Goal: Task Accomplishment & Management: Use online tool/utility

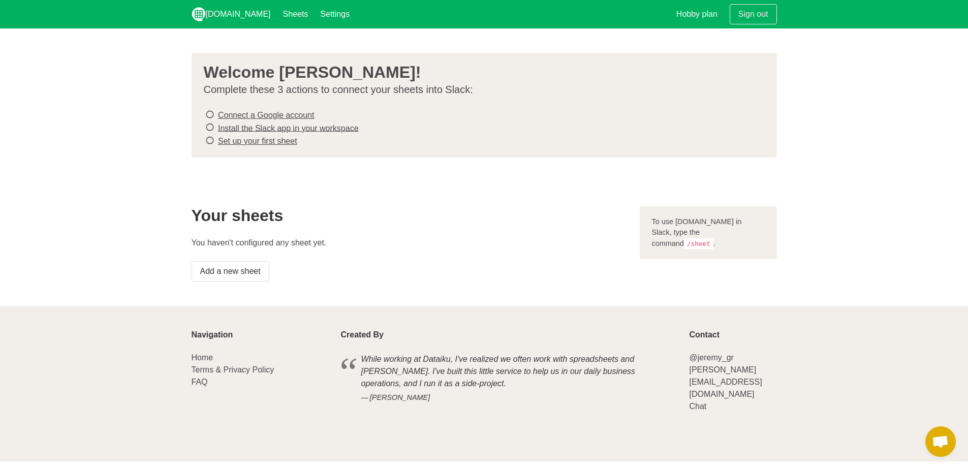
click at [278, 115] on link "Connect a Google account" at bounding box center [266, 115] width 96 height 9
click at [232, 270] on link "Add a new sheet" at bounding box center [230, 271] width 78 height 20
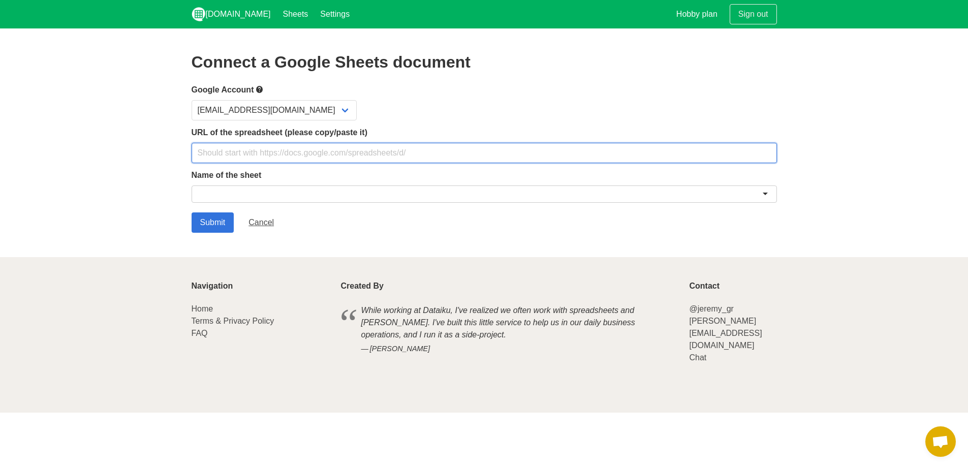
click at [250, 154] on input "text" at bounding box center [483, 153] width 585 height 20
paste input "https://docs.google.com/spreadsheets/d/1F3E5qufLv_YMEUx5FmVIml6v1aU_3NdqxDXKWWE…"
type input "https://docs.google.com/spreadsheets/d/1F3E5qufLv_YMEUx5FmVIml6v1aU_3NdqxDXKWWE…"
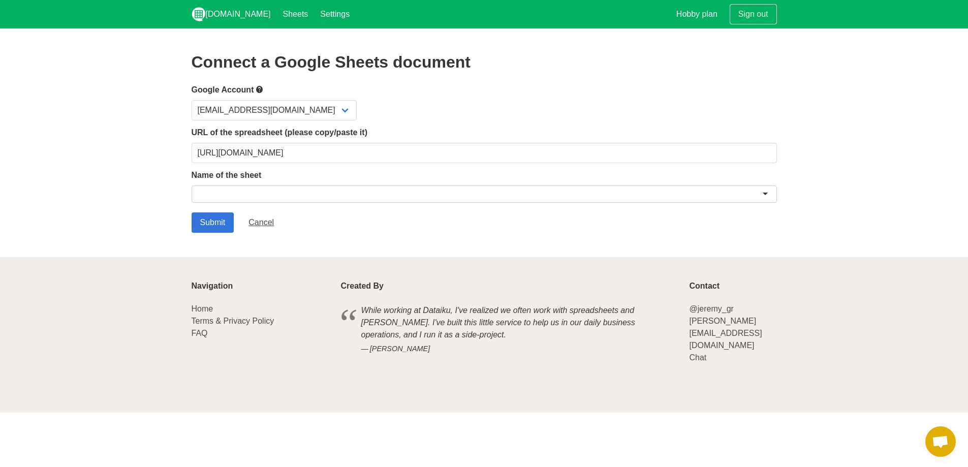
click at [239, 196] on div at bounding box center [483, 193] width 585 height 17
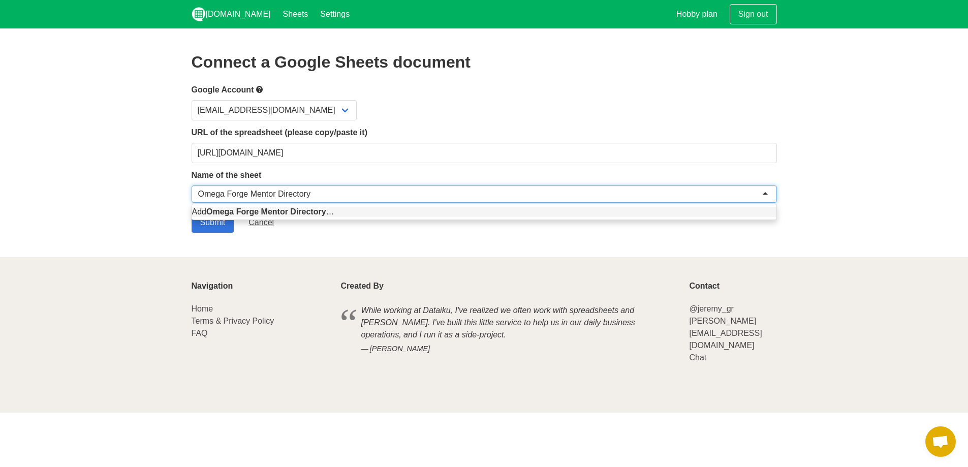
type input "Omega Forge Mentor Directory"
click at [299, 241] on section "Connect a Google Sheets document Google Account riddickque08@gmail.com URL of t…" at bounding box center [484, 142] width 968 height 229
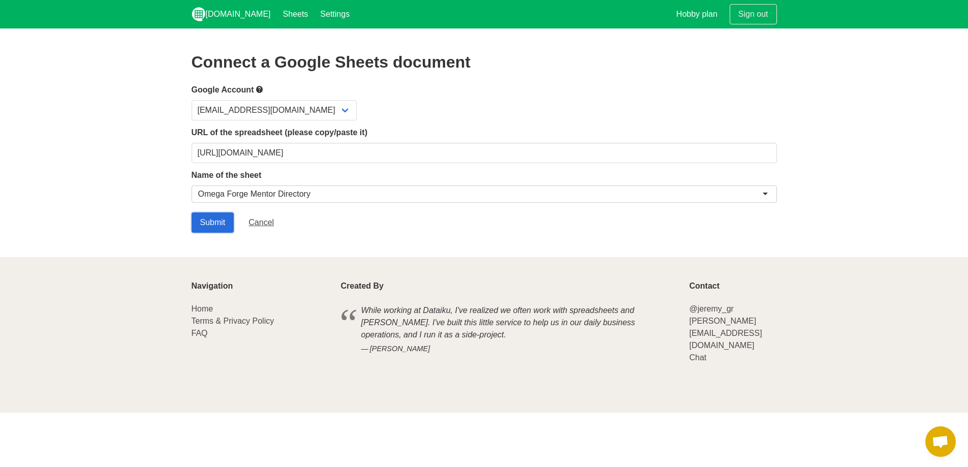
click at [229, 222] on input "Submit" at bounding box center [212, 222] width 43 height 20
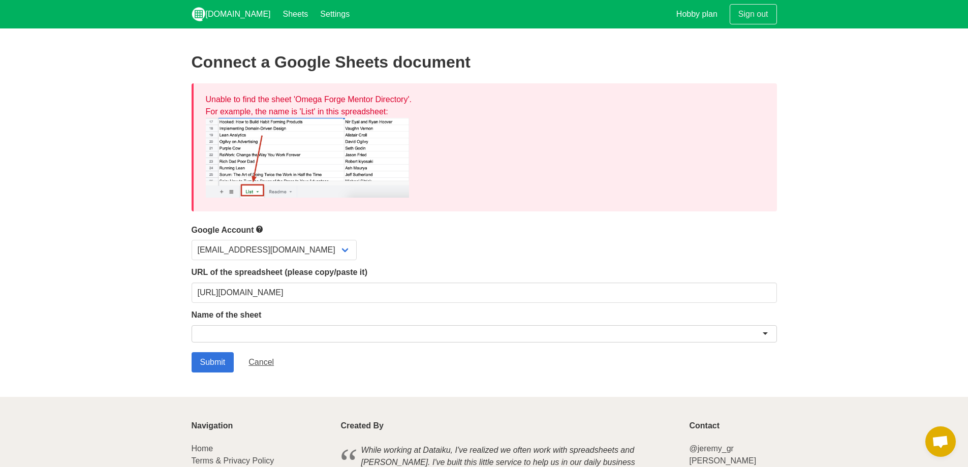
click at [246, 334] on div at bounding box center [483, 333] width 585 height 17
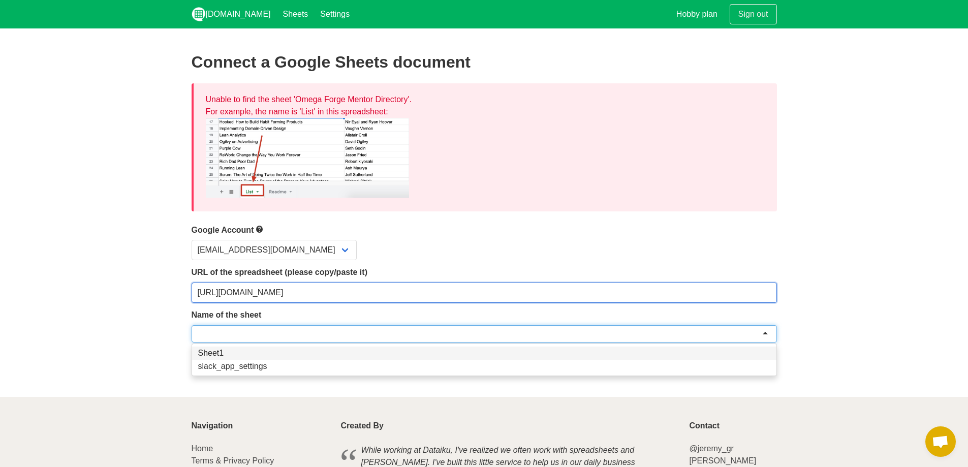
drag, startPoint x: 501, startPoint y: 295, endPoint x: 495, endPoint y: 296, distance: 6.1
click at [499, 295] on input "https://docs.google.com/spreadsheets/d/1F3E5qufLv_YMEUx5FmVIml6v1aU_3NdqxDXKWWE…" at bounding box center [483, 292] width 585 height 20
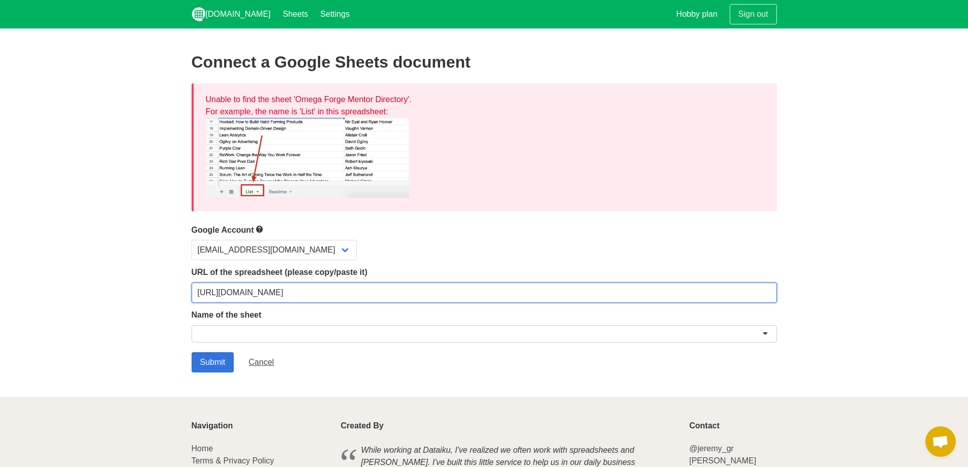
click at [311, 289] on input "https://docs.google.com/spreadsheets/d/1F3E5qufLv_YMEUx5FmVIml6v1aU_3NdqxDXKWWE…" at bounding box center [483, 292] width 585 height 20
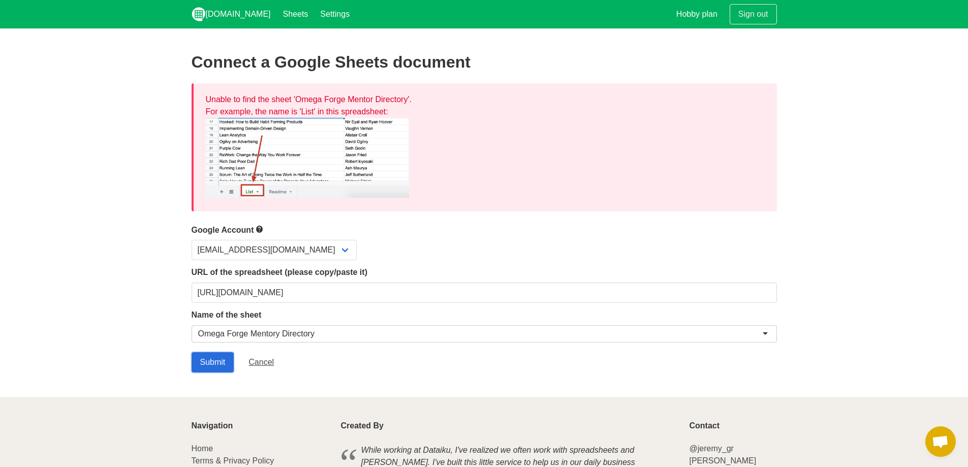
click at [220, 364] on input "Submit" at bounding box center [212, 362] width 43 height 20
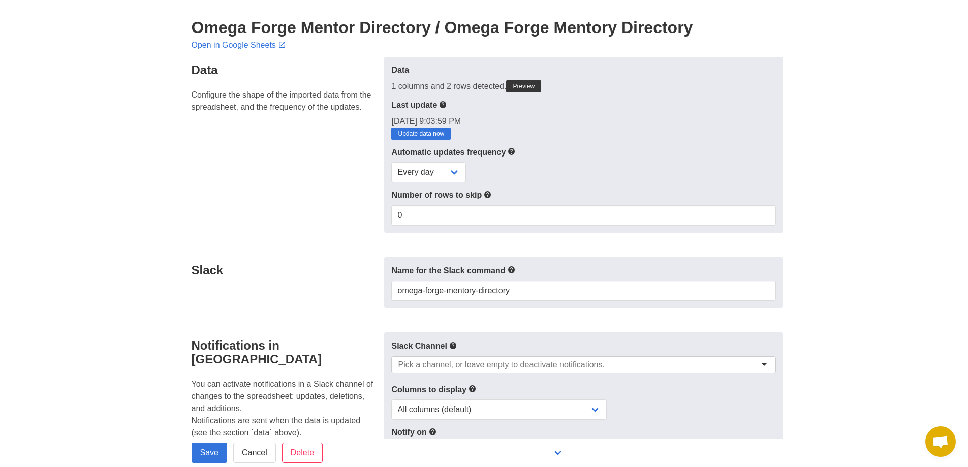
scroll to position [51, 0]
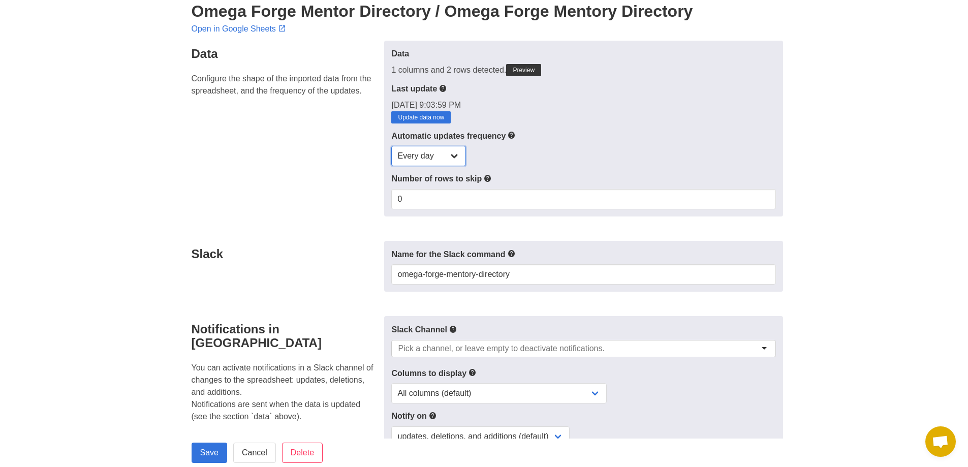
click at [423, 162] on select "Every day Every hour Every 30 min Every 15 min" at bounding box center [428, 156] width 75 height 20
click at [536, 162] on div "Every day Every hour Every 30 min Every 15 min" at bounding box center [583, 156] width 384 height 20
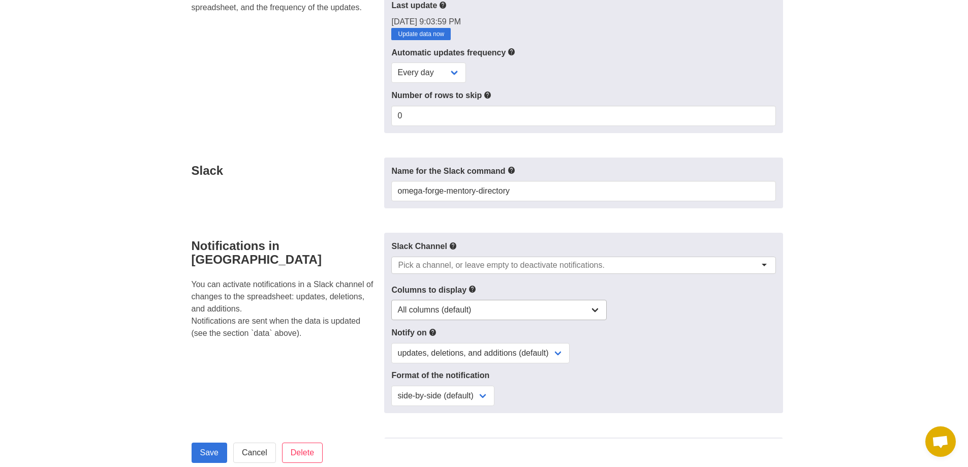
scroll to position [152, 0]
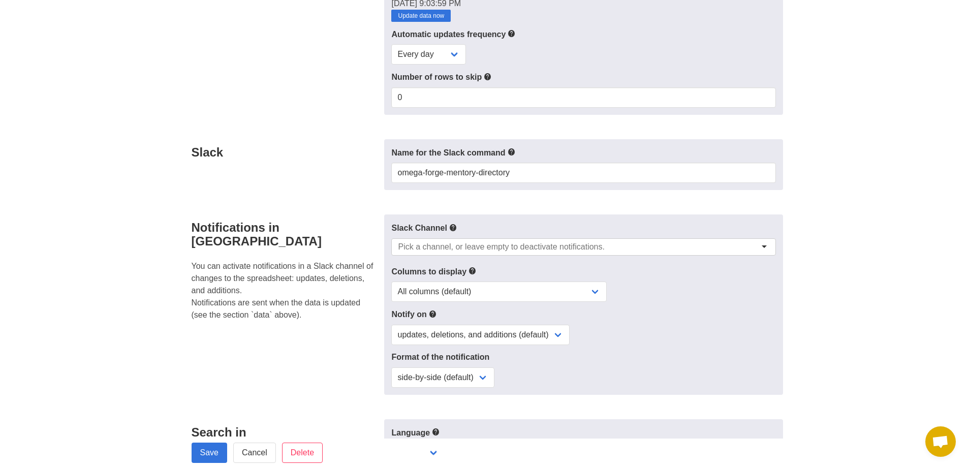
click at [751, 246] on div at bounding box center [583, 246] width 384 height 17
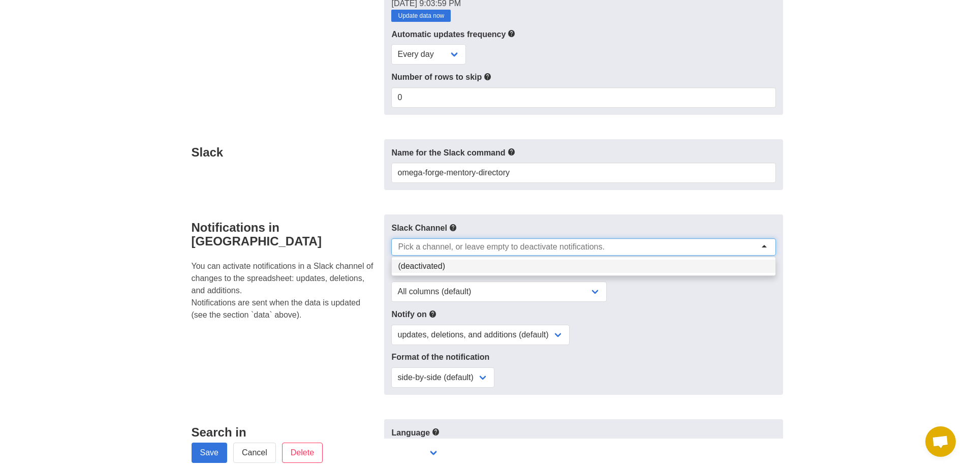
click at [695, 244] on div at bounding box center [583, 246] width 384 height 17
click at [771, 303] on div "Slack Channel (deactivated) Columns to display All columns (default) Only colum…" at bounding box center [583, 304] width 398 height 180
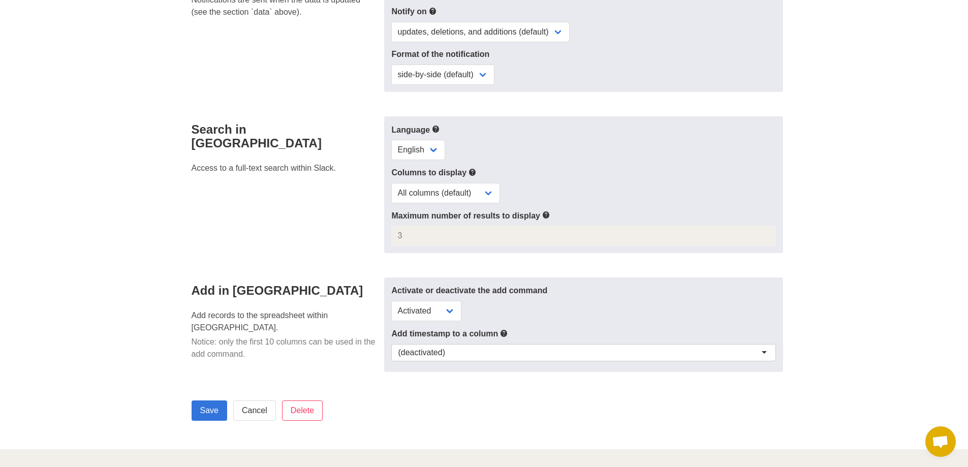
scroll to position [457, 0]
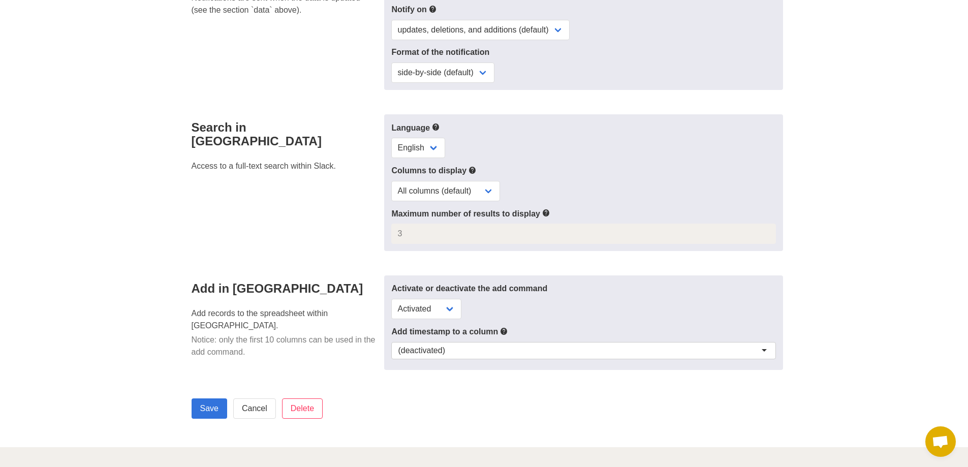
click at [454, 344] on div "(deactivated)" at bounding box center [583, 350] width 384 height 17
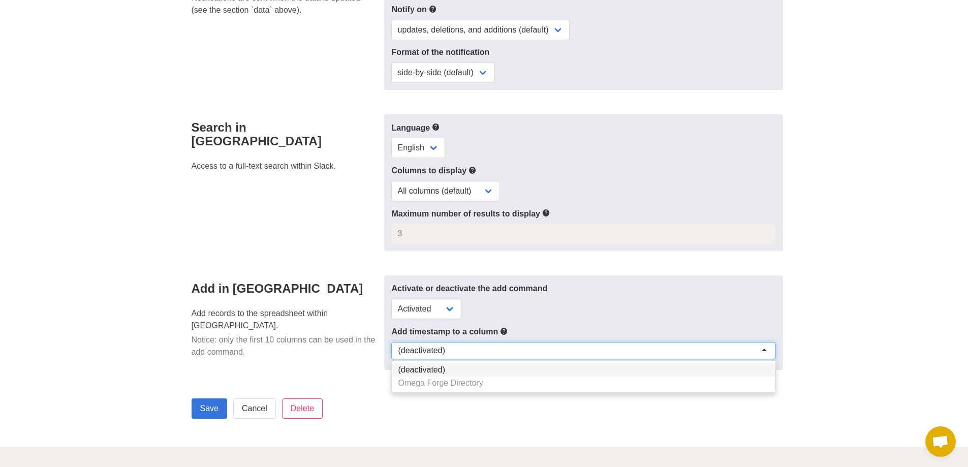
click at [538, 310] on div "Activate or deactivate the add command Activated Deactivated" at bounding box center [583, 300] width 384 height 37
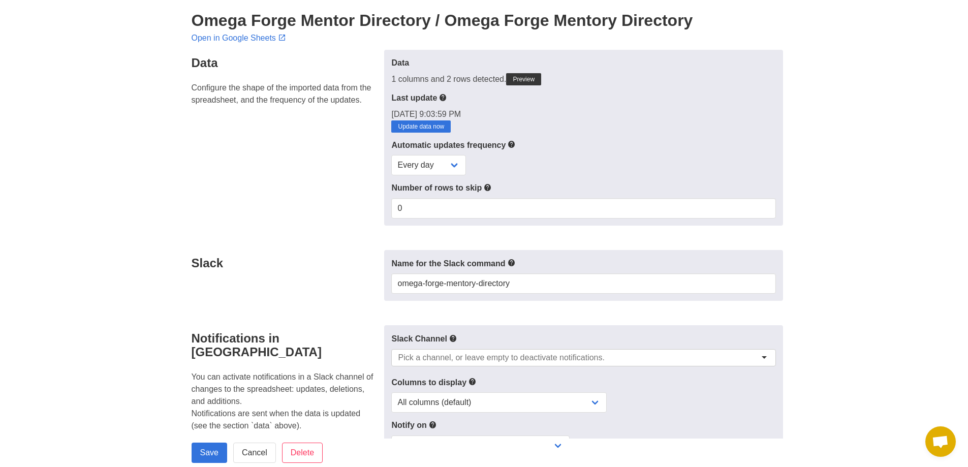
scroll to position [0, 0]
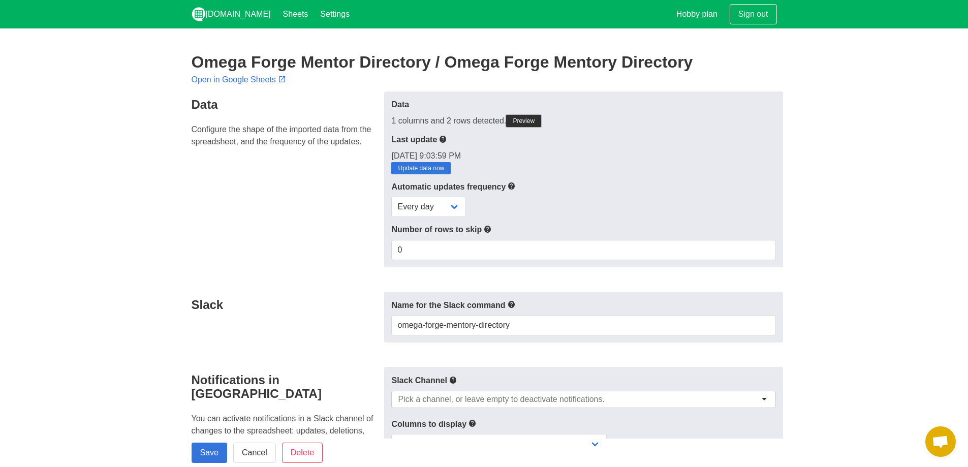
click at [517, 122] on link "Preview" at bounding box center [523, 121] width 35 height 12
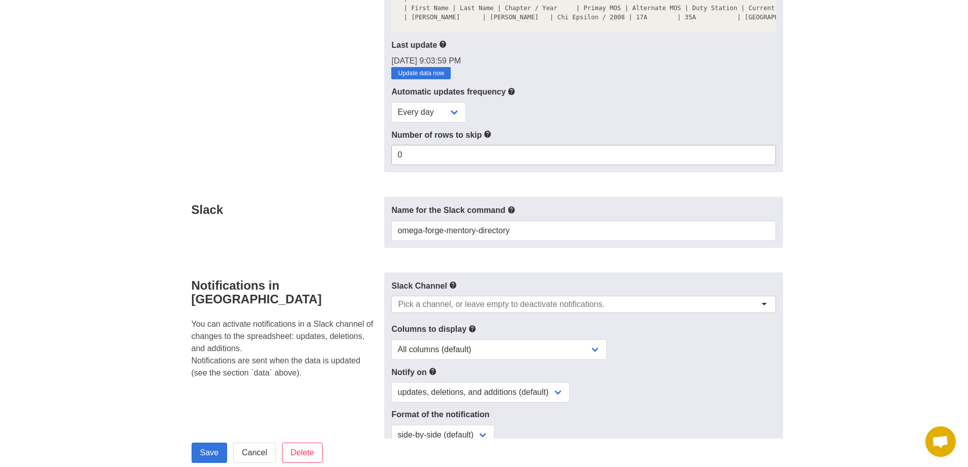
scroll to position [51, 0]
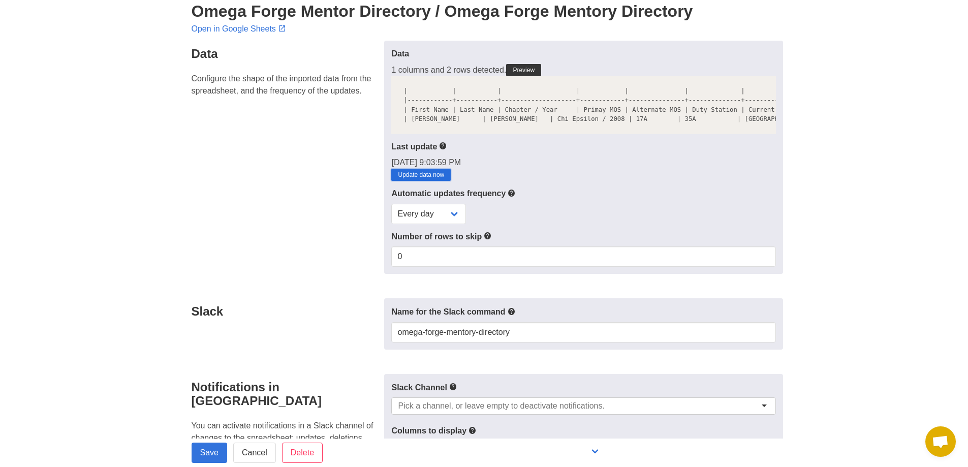
click at [445, 181] on link "Update data now" at bounding box center [420, 175] width 59 height 12
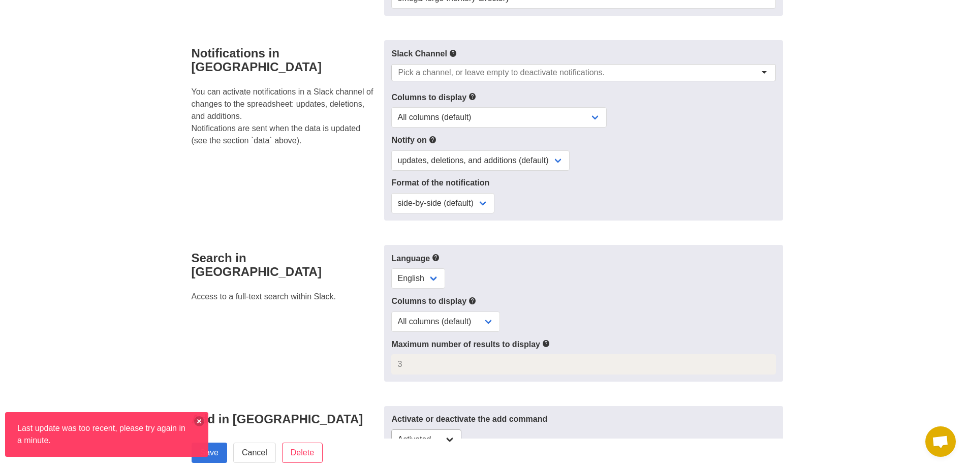
scroll to position [508, 0]
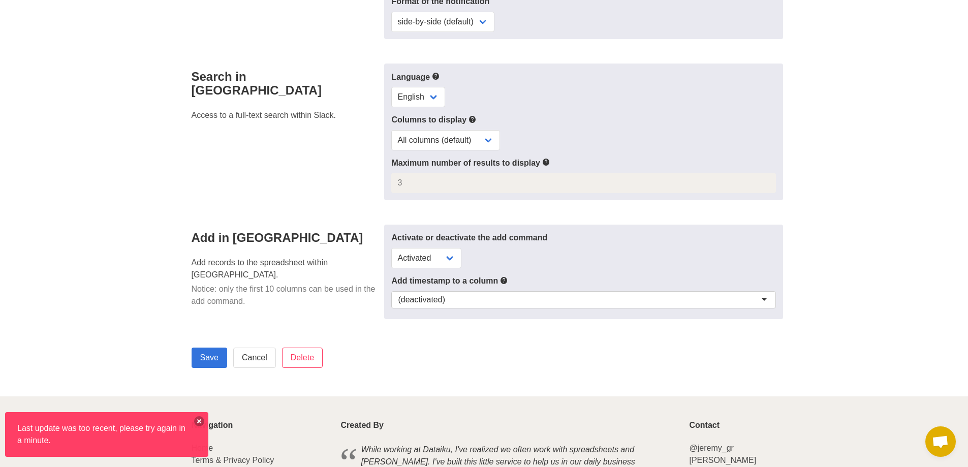
click at [195, 421] on button at bounding box center [199, 421] width 10 height 10
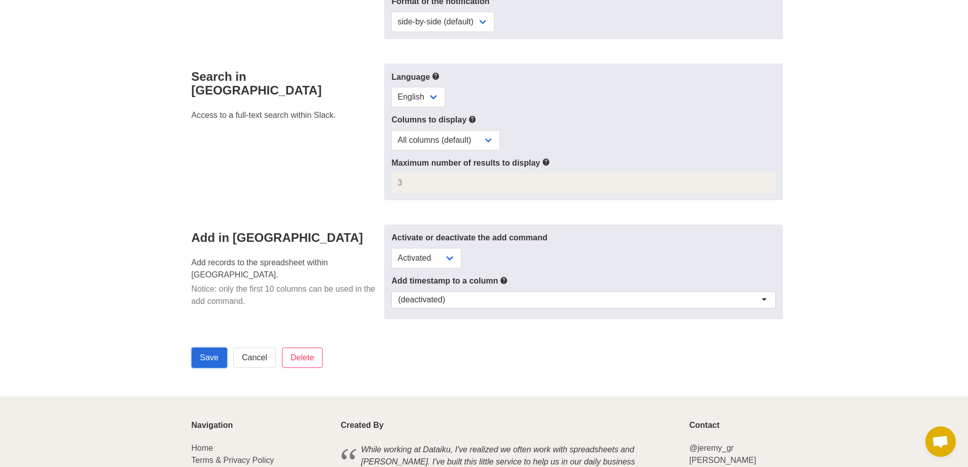
click at [203, 360] on input "Save" at bounding box center [209, 357] width 36 height 20
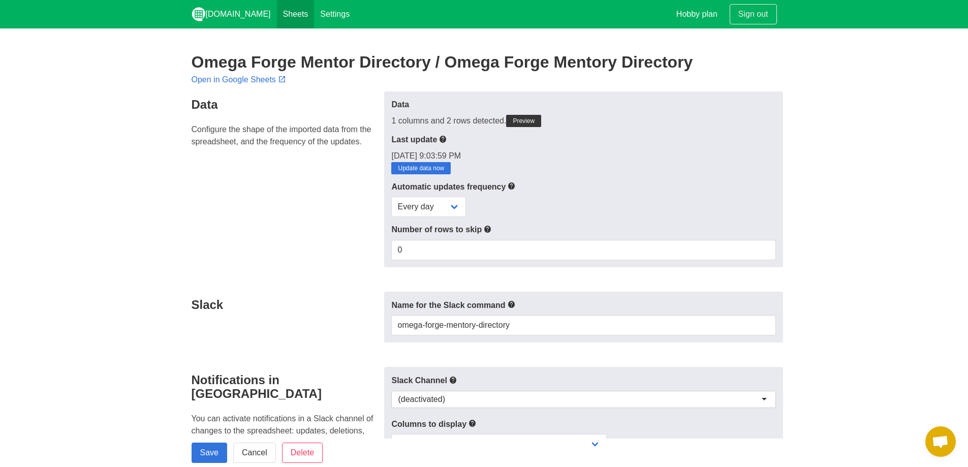
click at [277, 17] on link "Sheets" at bounding box center [296, 14] width 38 height 28
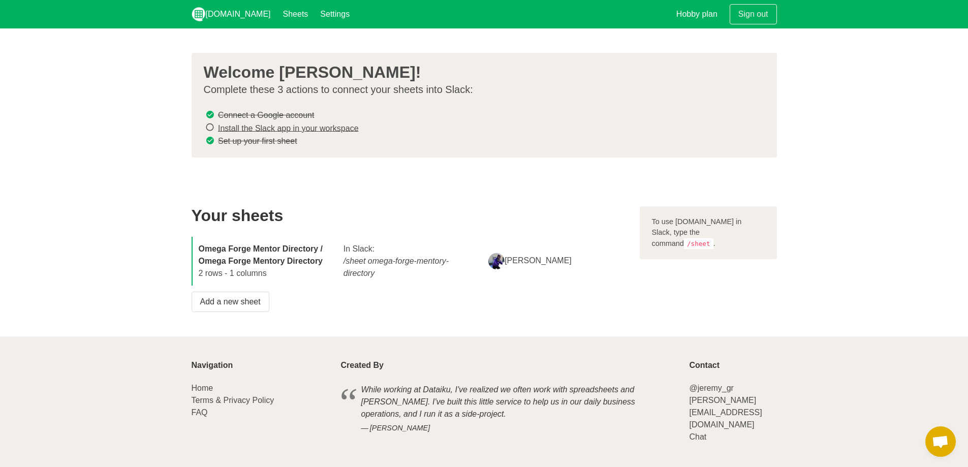
click at [301, 256] on strong "Omega Forge Mentor Directory / Omega Forge Mentory Directory" at bounding box center [261, 254] width 124 height 21
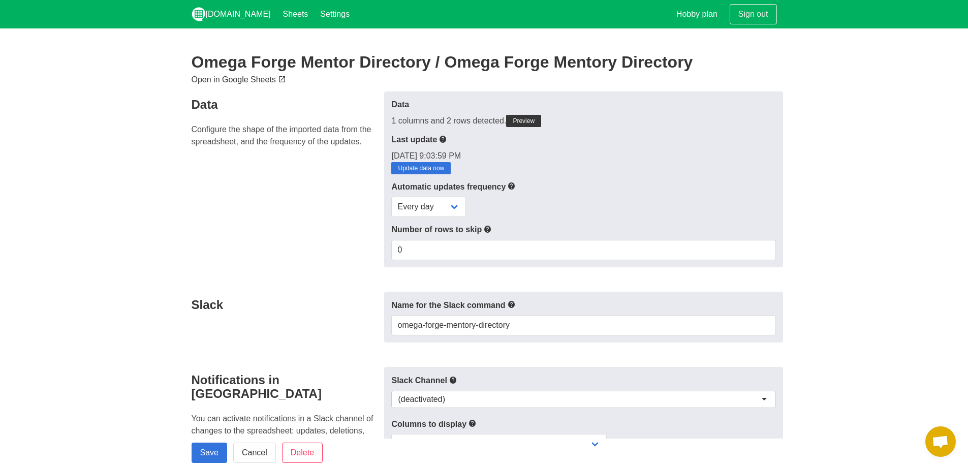
click at [240, 80] on link "Open in Google Sheets" at bounding box center [239, 79] width 96 height 9
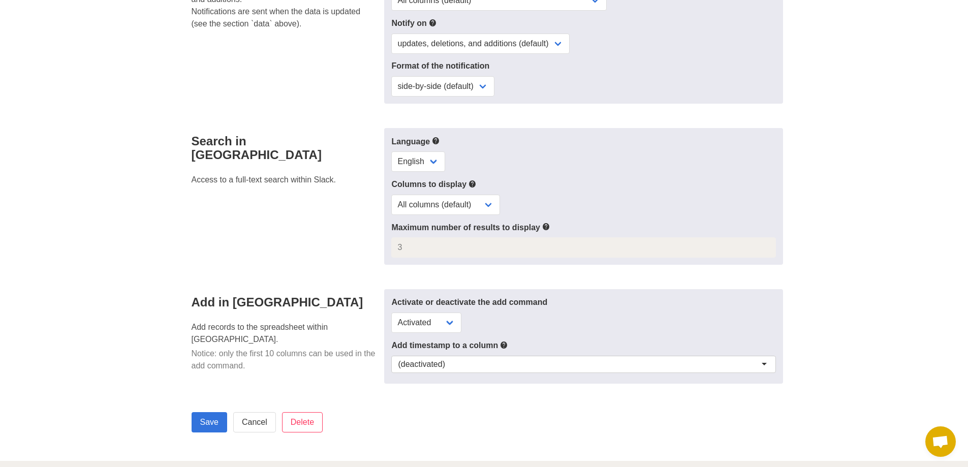
scroll to position [581, 0]
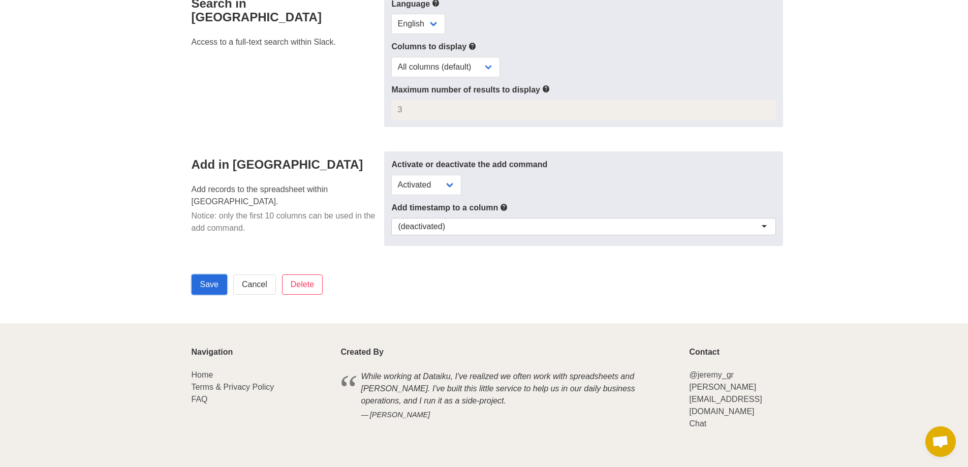
click at [198, 283] on input "Save" at bounding box center [209, 284] width 36 height 20
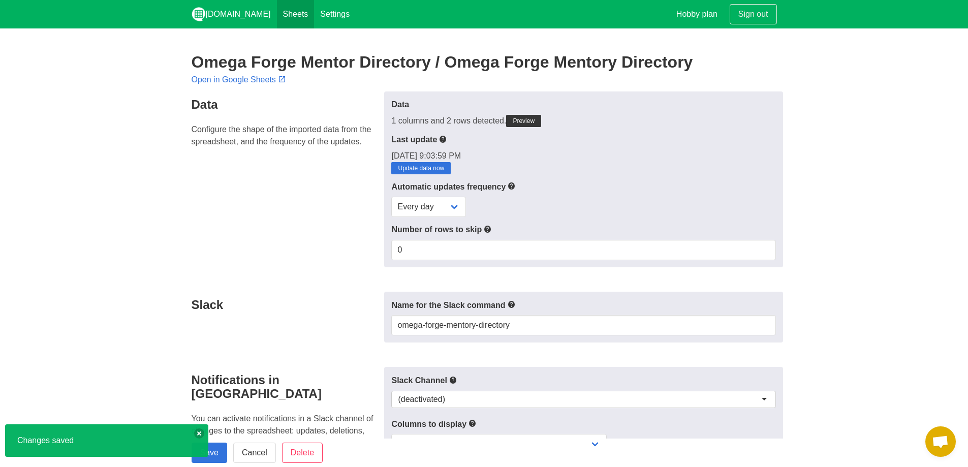
click at [278, 17] on link "Sheets" at bounding box center [296, 14] width 38 height 28
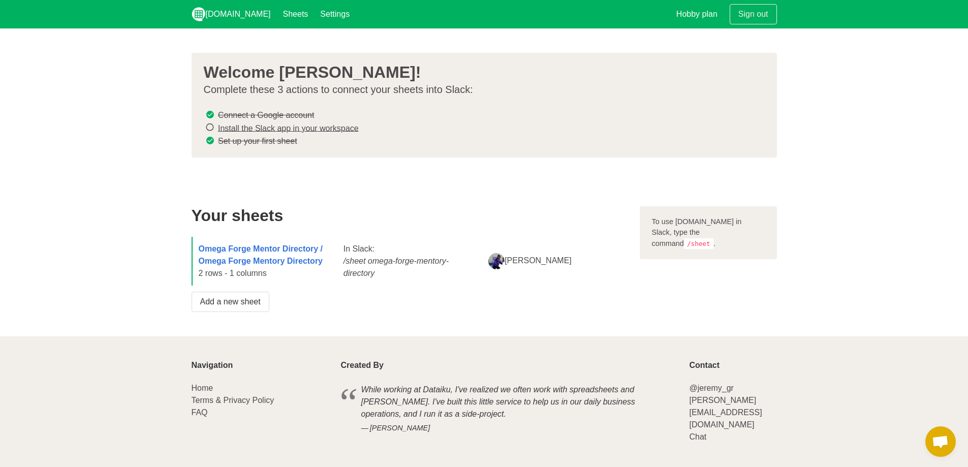
click at [208, 124] on icon at bounding box center [209, 127] width 9 height 14
click at [265, 128] on link "Install the Slack app in your workspace" at bounding box center [288, 127] width 141 height 9
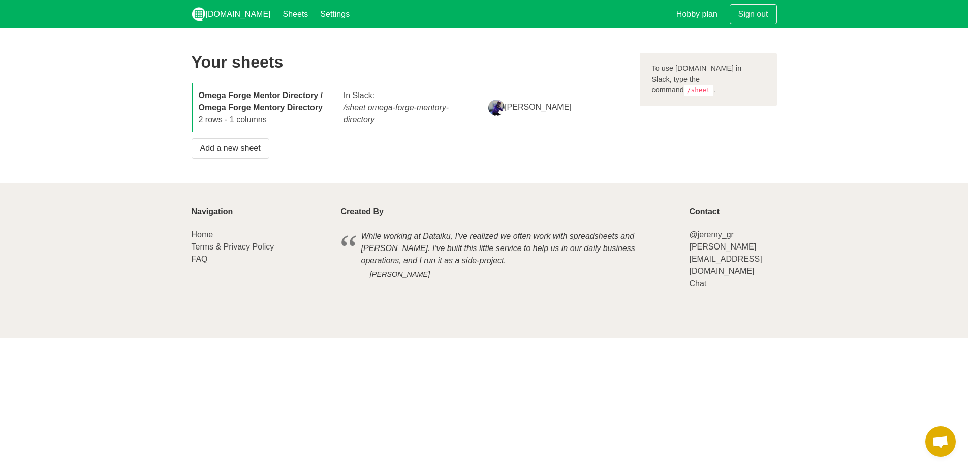
click at [247, 111] on strong "Omega Forge Mentor Directory / Omega Forge Mentory Directory" at bounding box center [261, 101] width 124 height 21
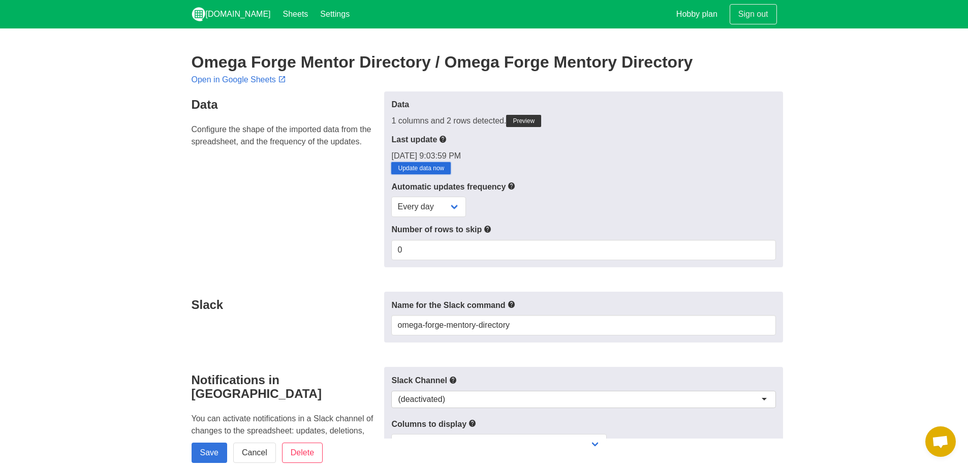
click at [415, 171] on link "Update data now" at bounding box center [420, 168] width 59 height 12
